Goal: Task Accomplishment & Management: Use online tool/utility

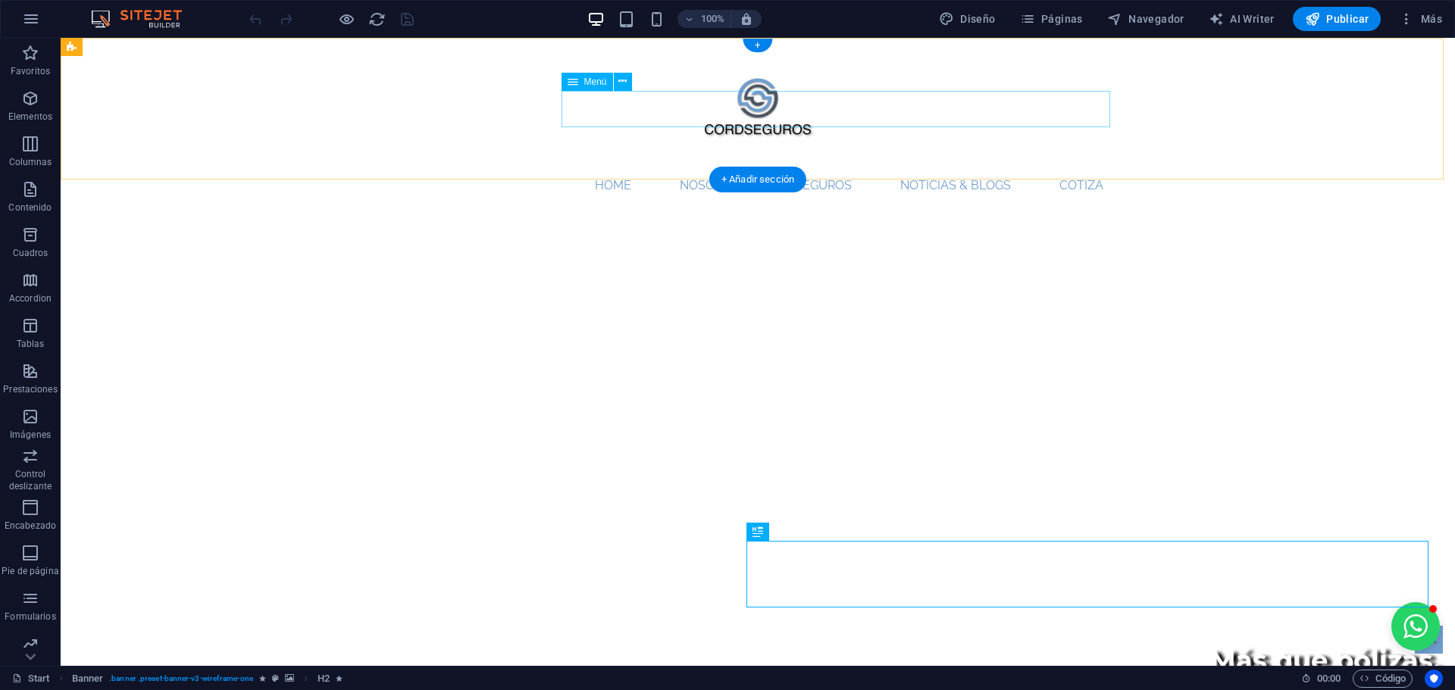
click at [947, 167] on nav "Home Nosotros Seguros Noticias & Blogs Cotiza" at bounding box center [757, 185] width 715 height 36
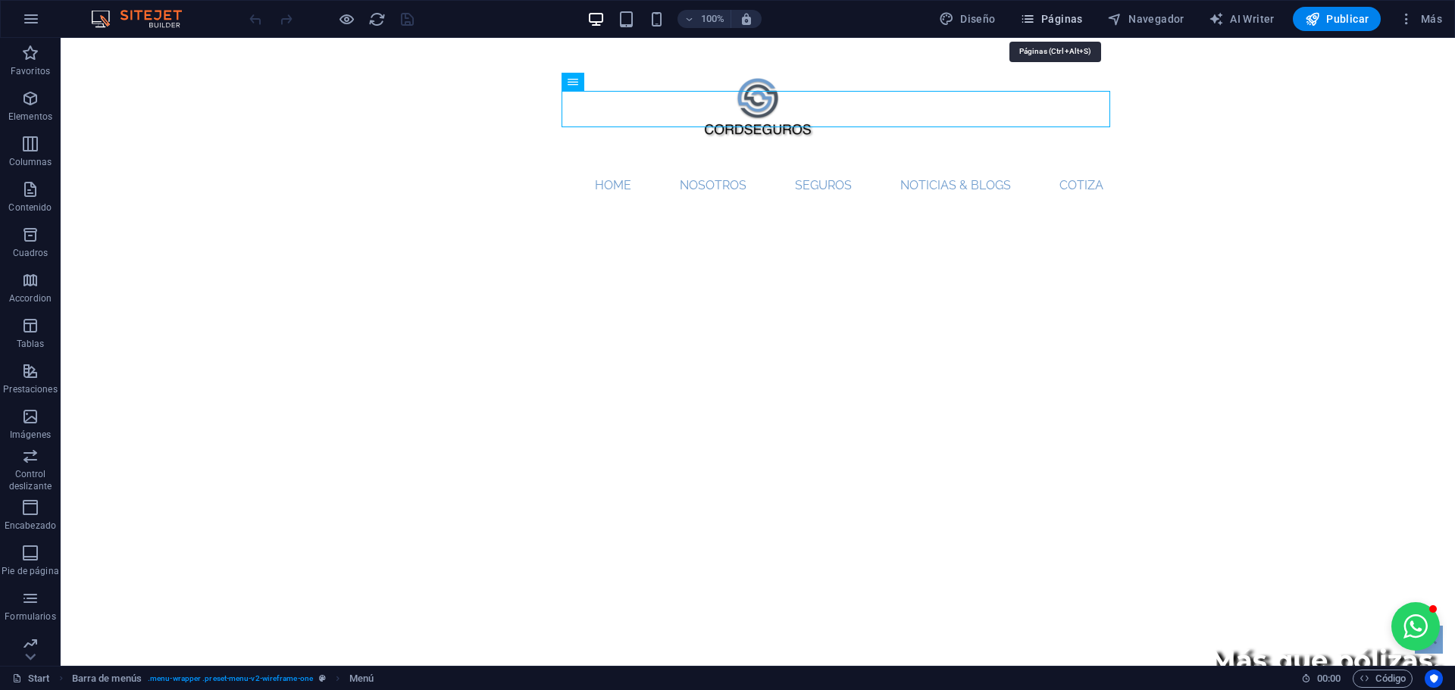
click at [1020, 25] on button "Páginas" at bounding box center [1051, 19] width 75 height 24
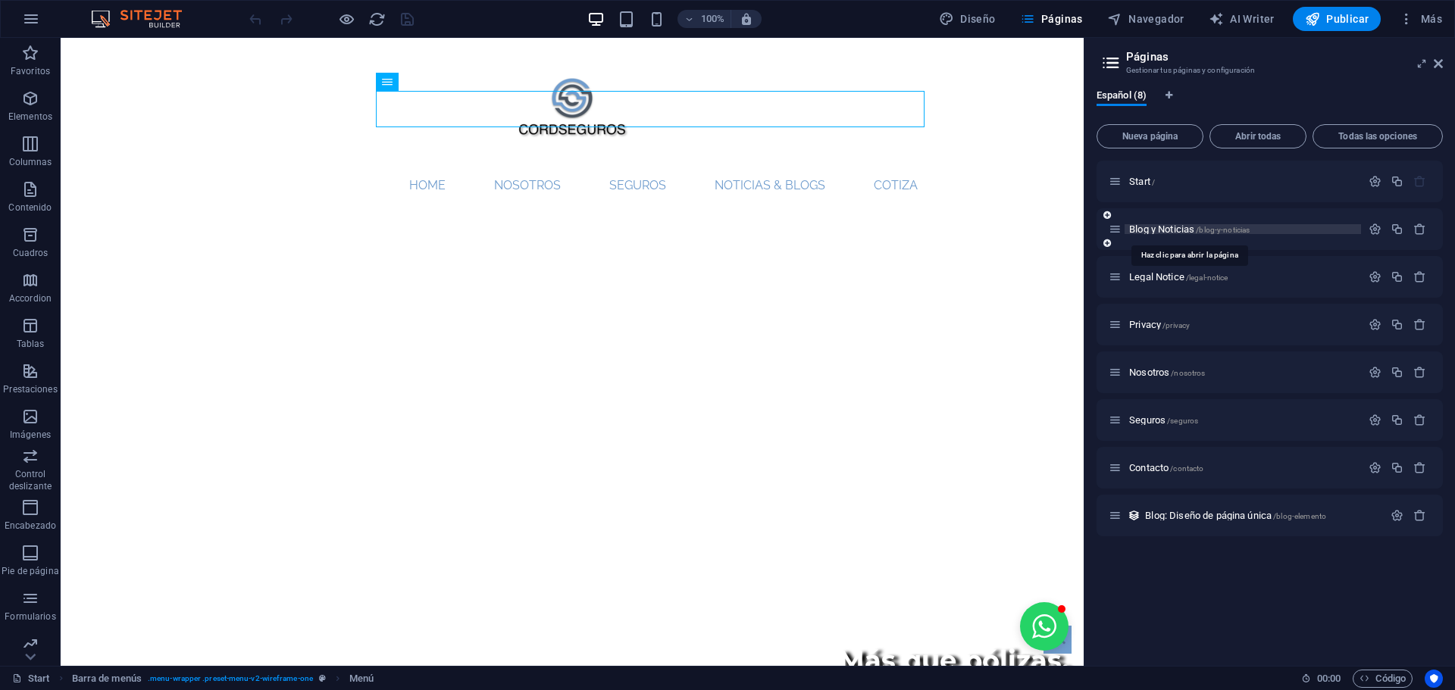
click at [1160, 229] on span "Blog y Noticias /blog-y-noticias" at bounding box center [1189, 229] width 120 height 11
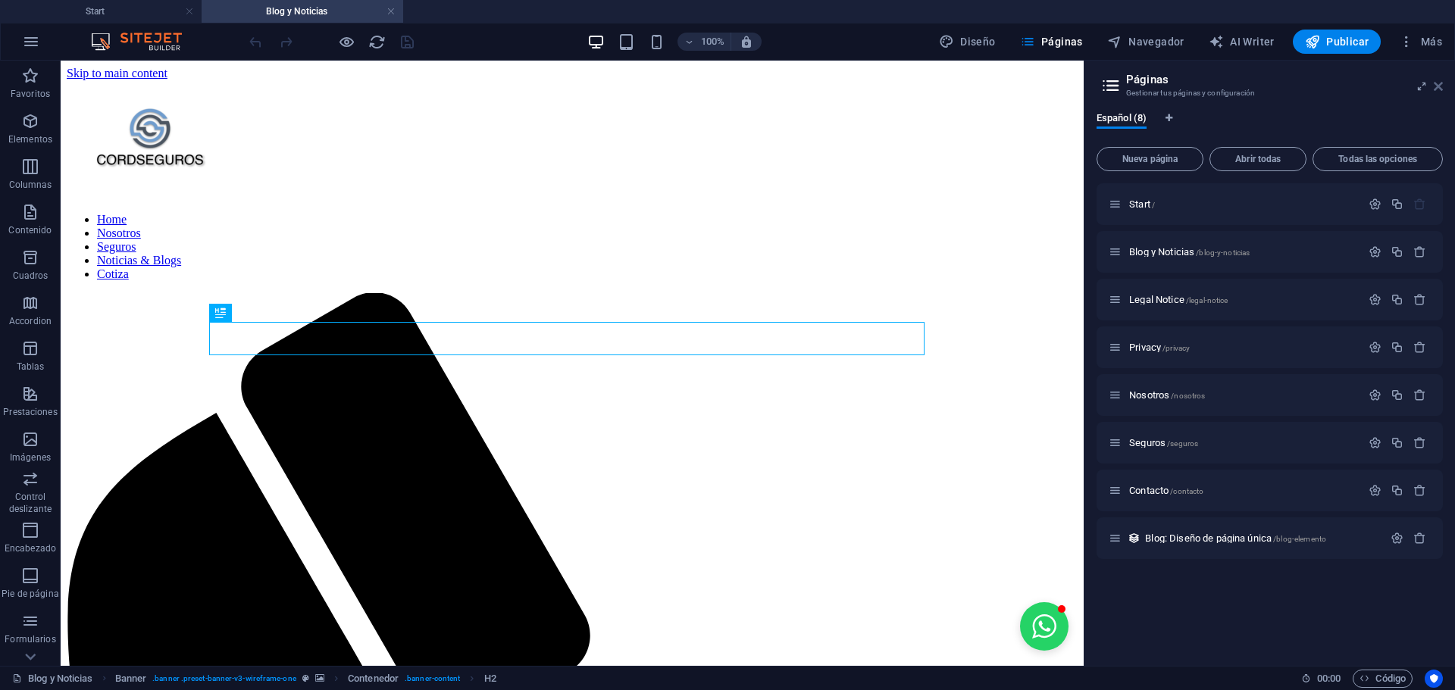
click at [1438, 88] on icon at bounding box center [1438, 86] width 9 height 12
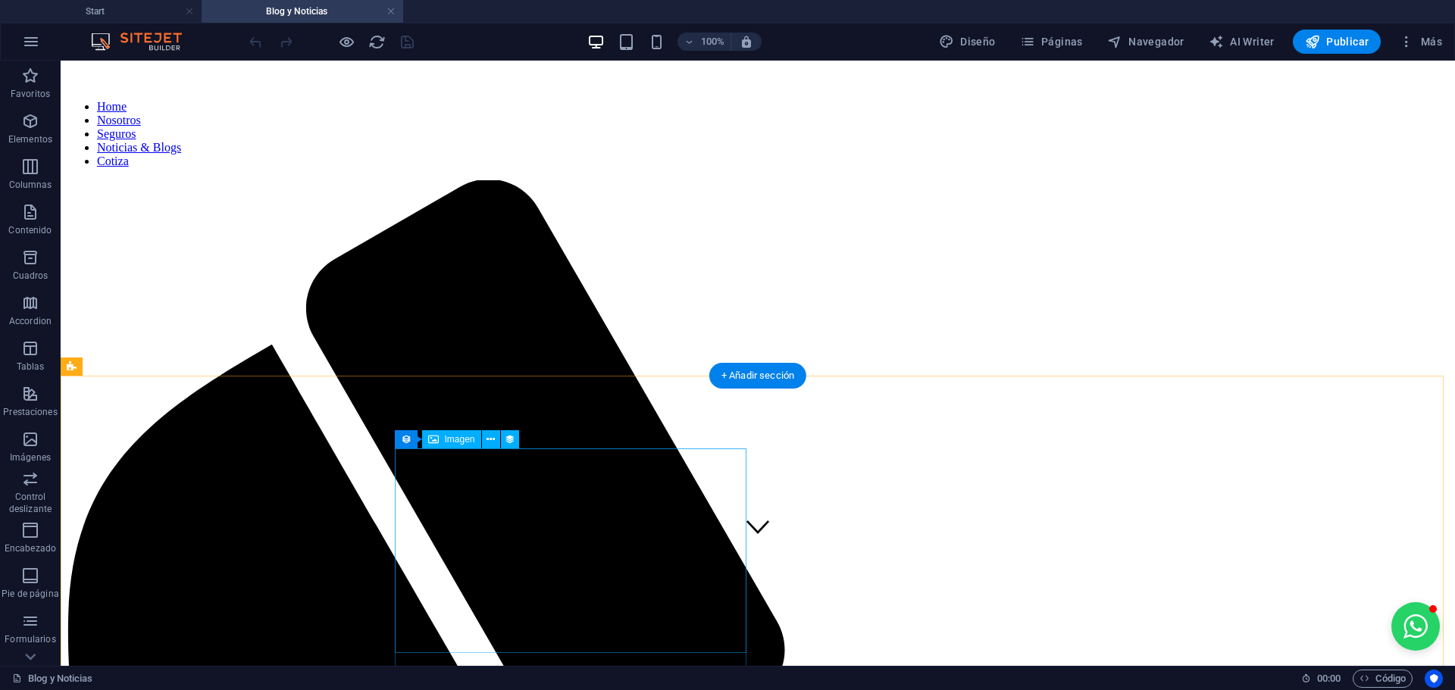
scroll to position [76, 0]
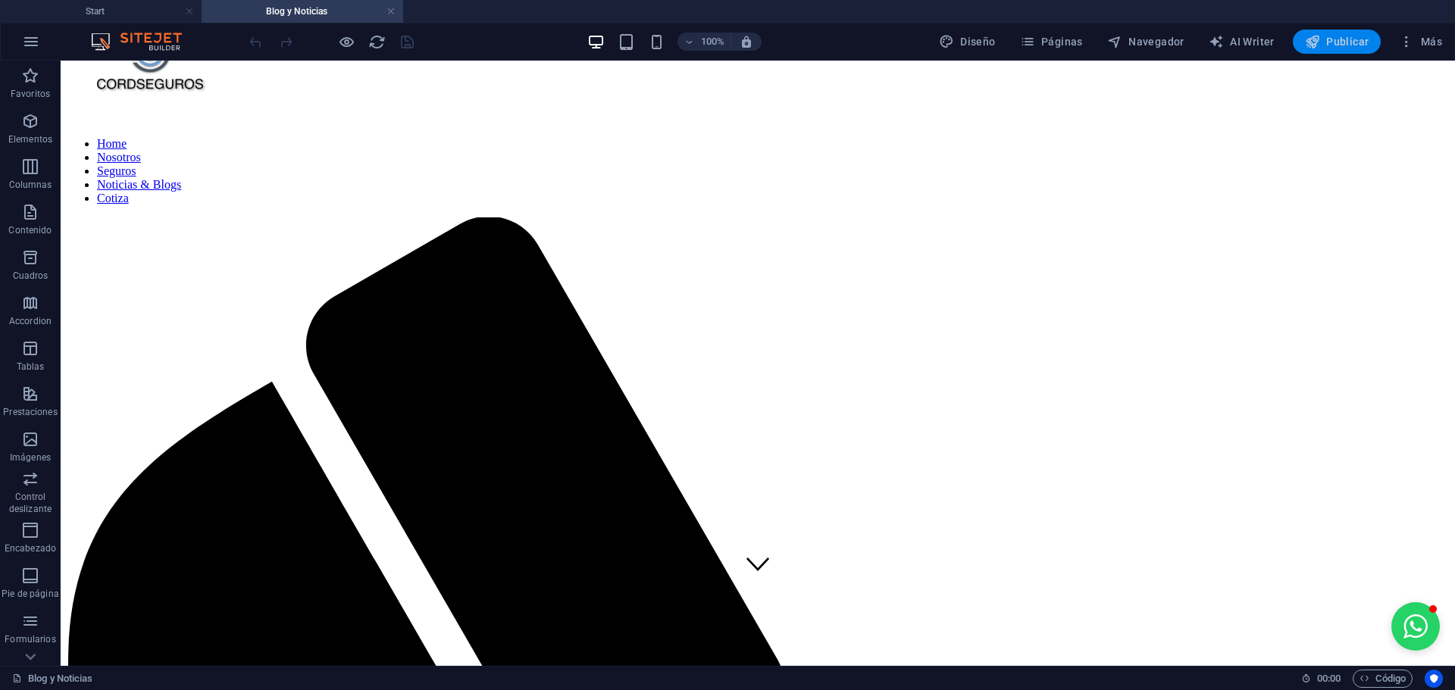
click at [1369, 45] on span "Publicar" at bounding box center [1337, 41] width 64 height 15
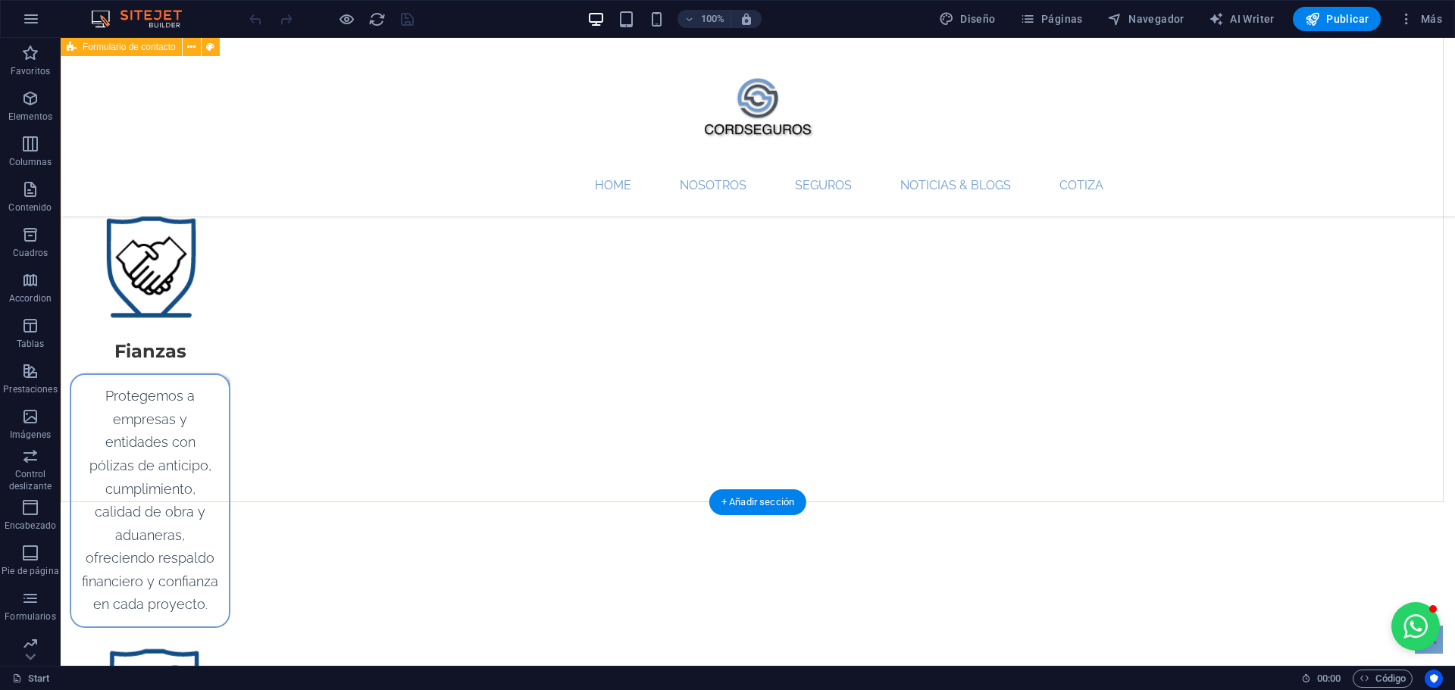
scroll to position [2512, 0]
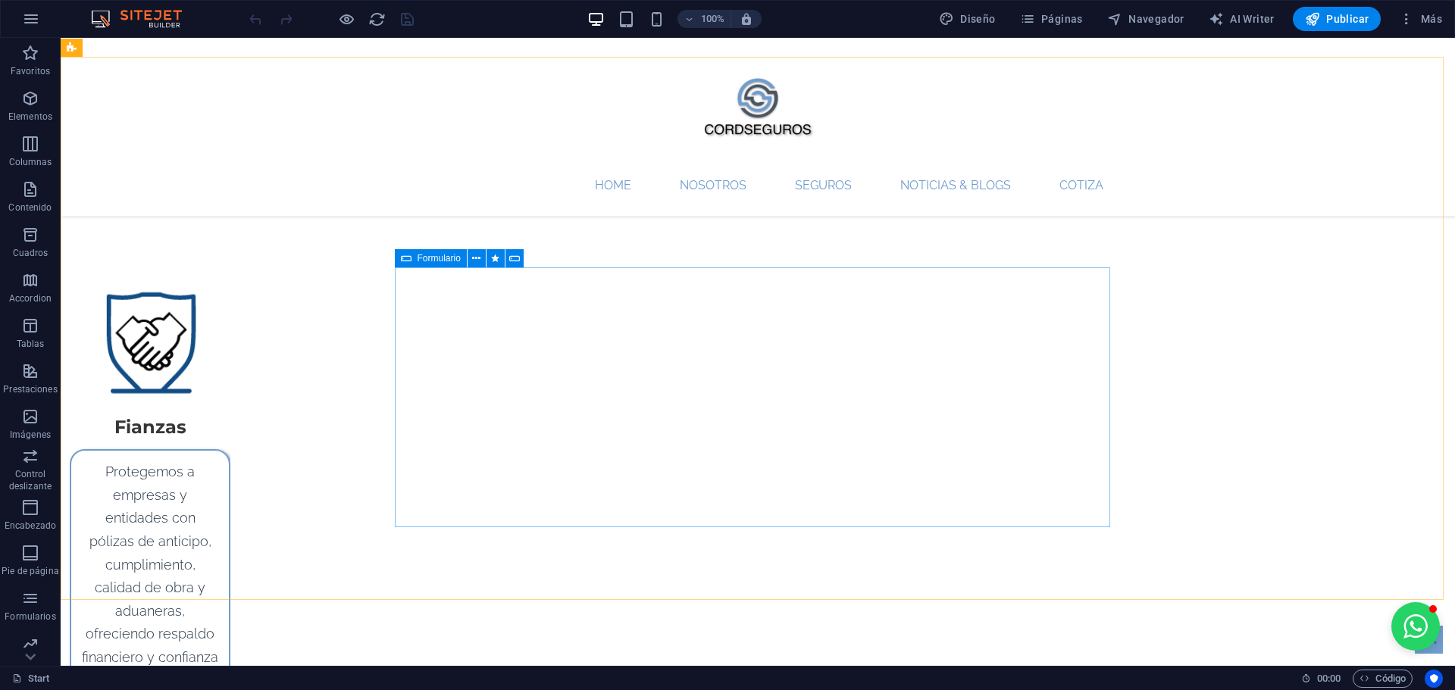
click at [405, 262] on icon at bounding box center [406, 258] width 11 height 18
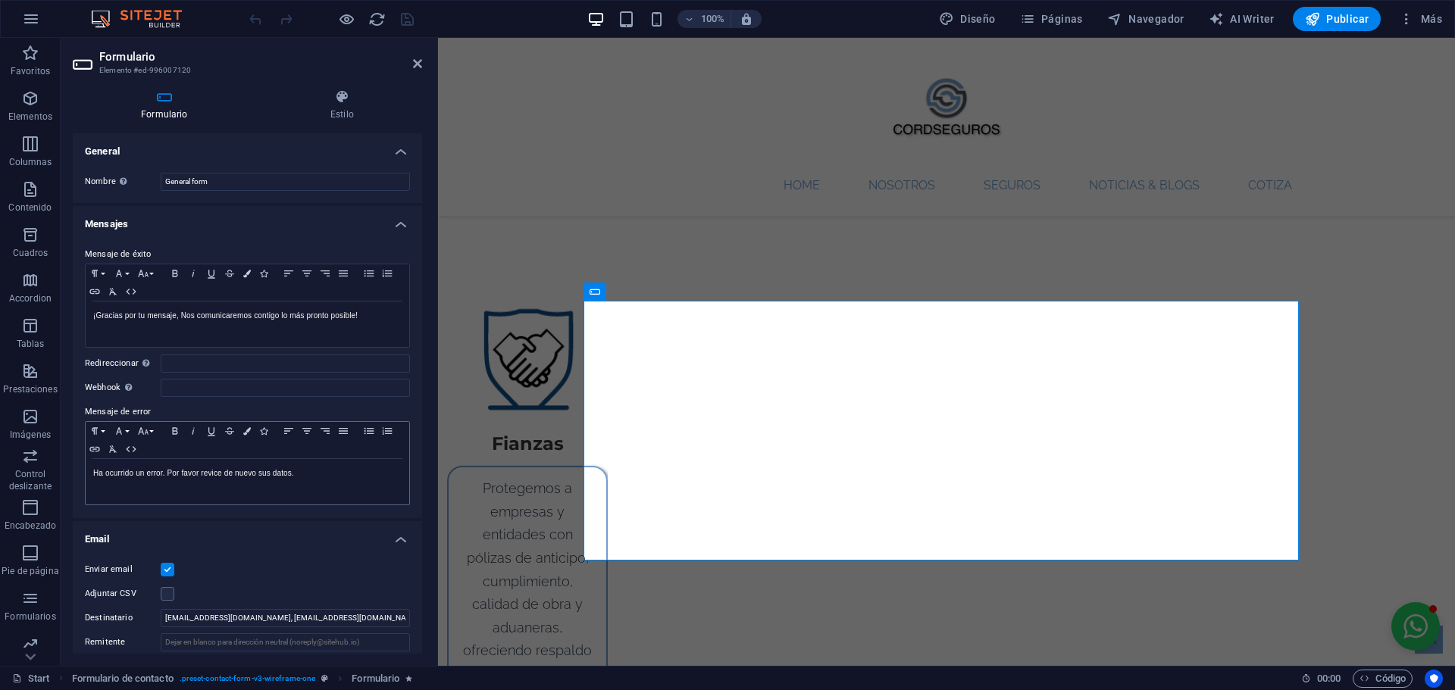
scroll to position [152, 0]
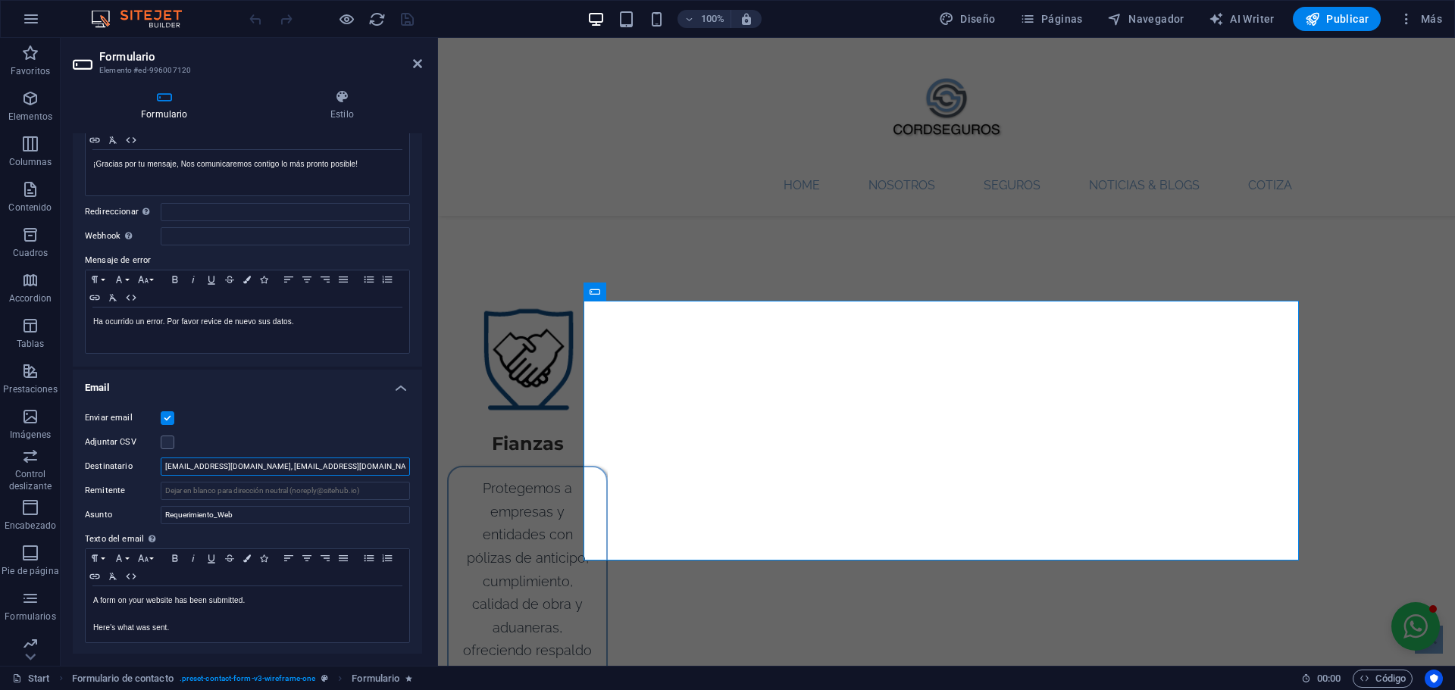
click at [379, 474] on input "[EMAIL_ADDRESS][DOMAIN_NAME], [EMAIL_ADDRESS][DOMAIN_NAME]" at bounding box center [285, 467] width 249 height 18
type input "[EMAIL_ADDRESS][DOMAIN_NAME], [EMAIL_ADDRESS][DOMAIN_NAME], [DOMAIN_NAME][EMAIL…"
click at [408, 26] on icon "save" at bounding box center [407, 19] width 17 height 17
checkbox input "false"
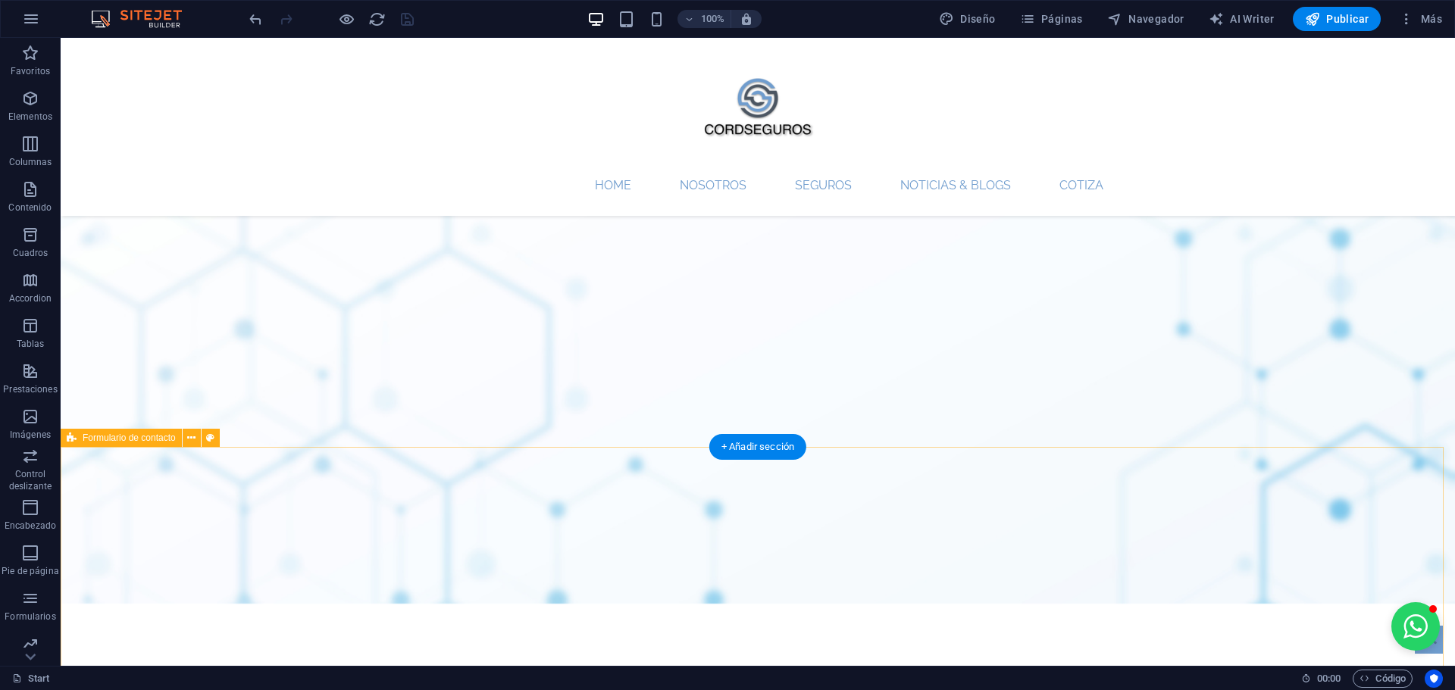
scroll to position [2425, 0]
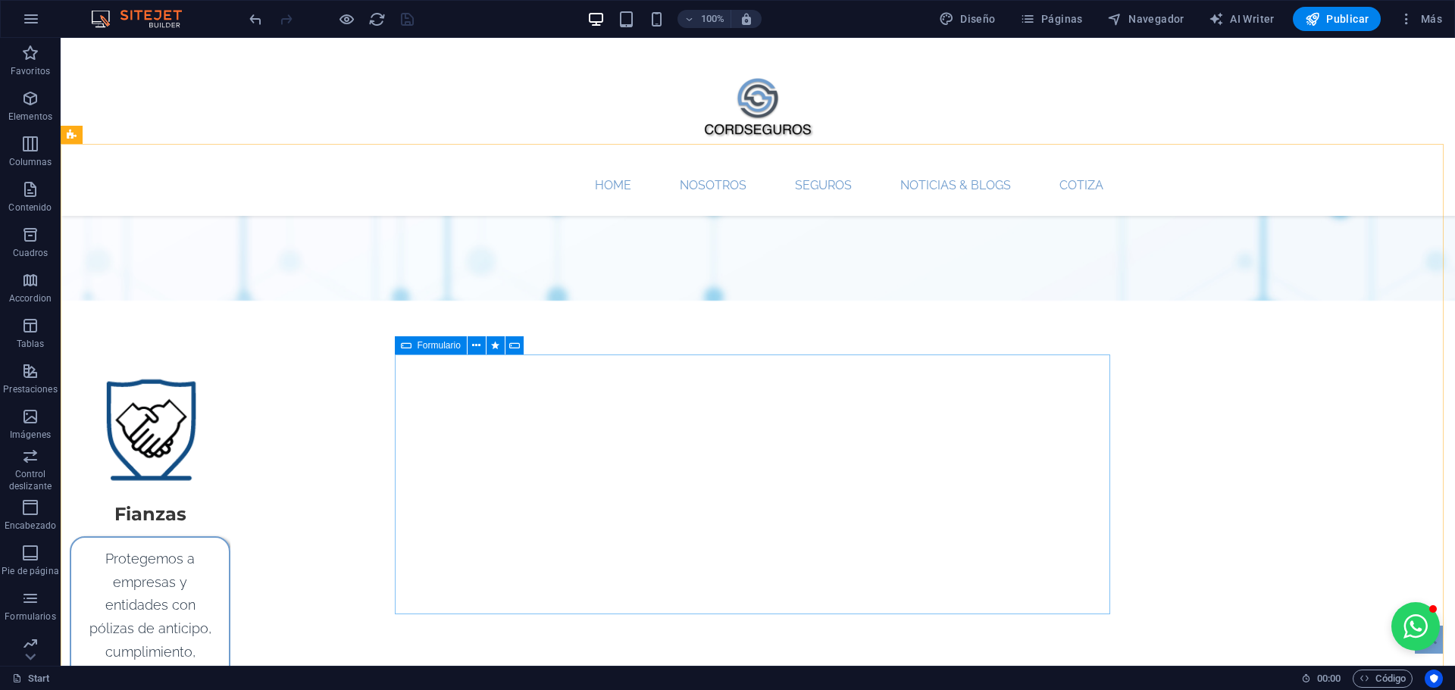
click at [408, 346] on icon at bounding box center [406, 345] width 11 height 18
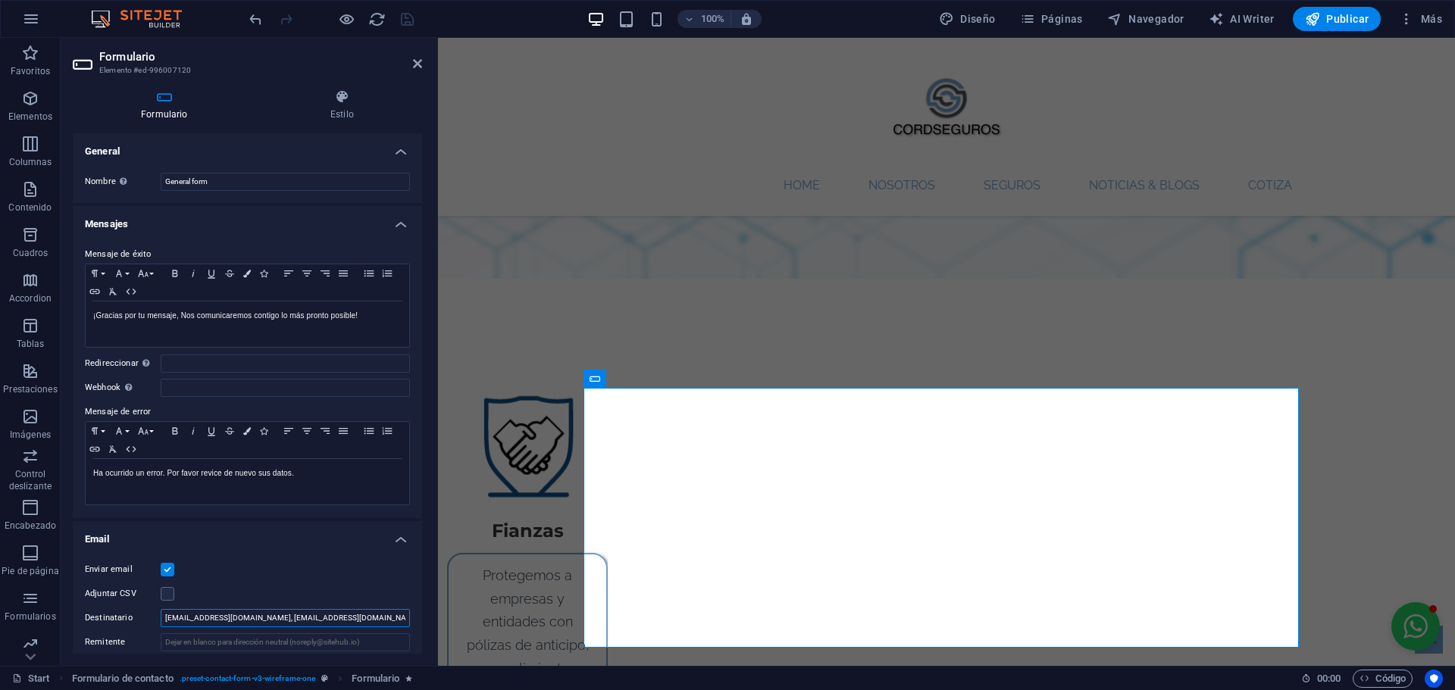
click at [349, 626] on input "[EMAIL_ADDRESS][DOMAIN_NAME], [EMAIL_ADDRESS][DOMAIN_NAME], [DOMAIN_NAME][EMAIL…" at bounding box center [285, 618] width 249 height 18
type input "[EMAIL_ADDRESS][DOMAIN_NAME], [DOMAIN_NAME][EMAIL_ADDRESS][PERSON_NAME][DOMAIN_…"
click at [405, 20] on icon "save" at bounding box center [407, 19] width 17 height 17
checkbox input "false"
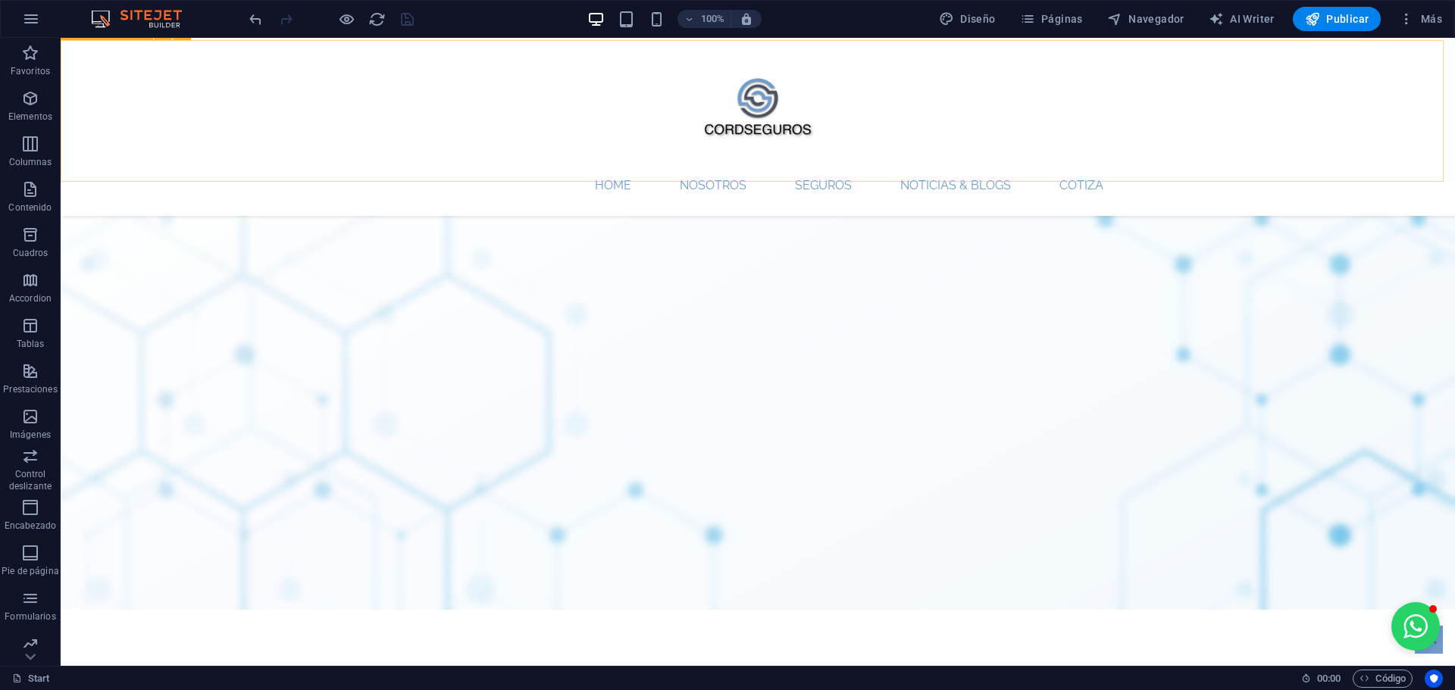
scroll to position [2046, 0]
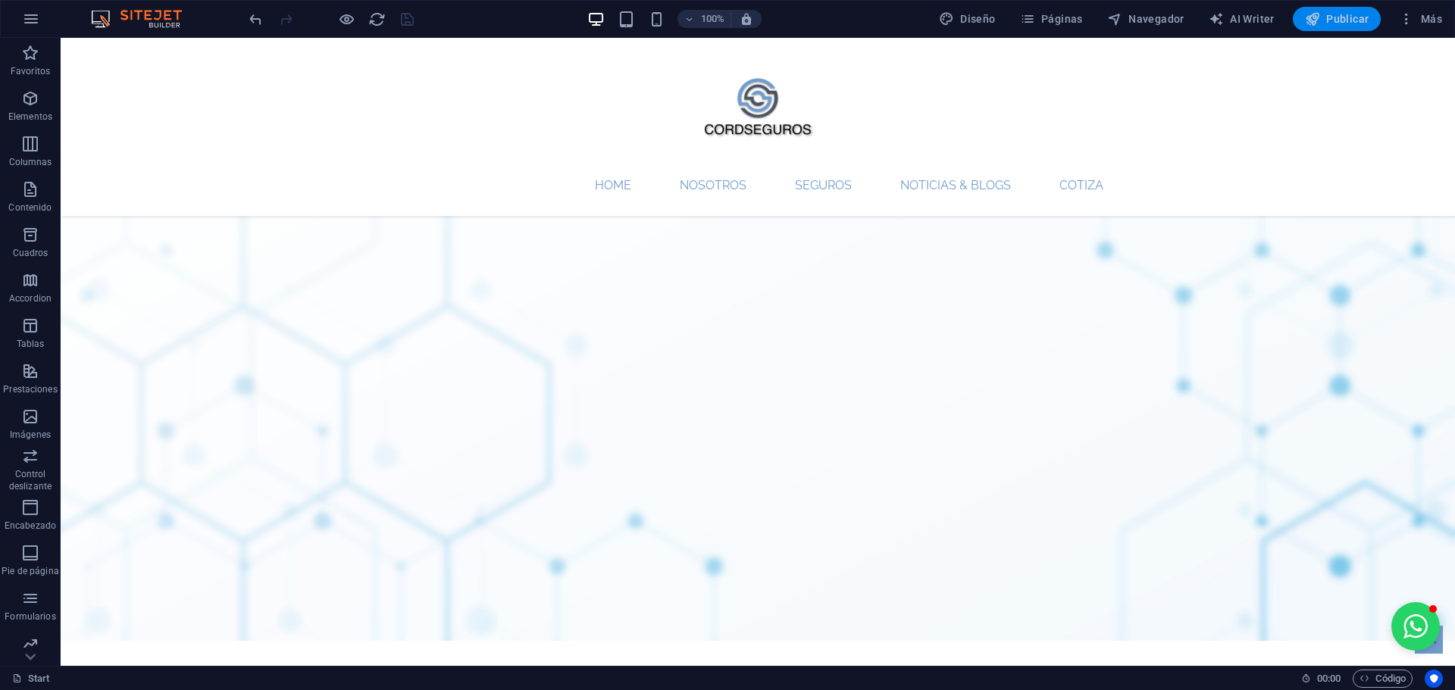
click at [1329, 14] on span "Publicar" at bounding box center [1337, 18] width 64 height 15
